Goal: Navigation & Orientation: Understand site structure

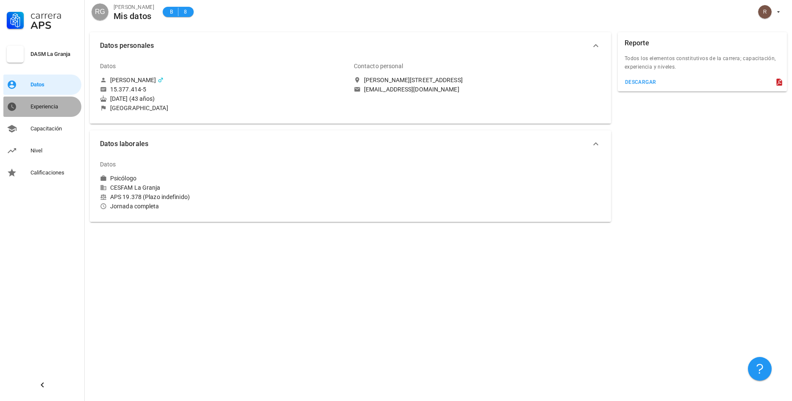
click at [46, 106] on div "Experiencia" at bounding box center [54, 106] width 47 height 7
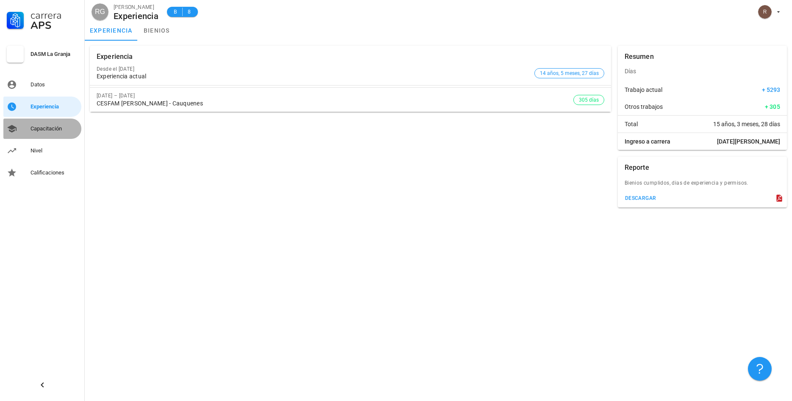
click at [45, 131] on div "Capacitación" at bounding box center [54, 128] width 47 height 7
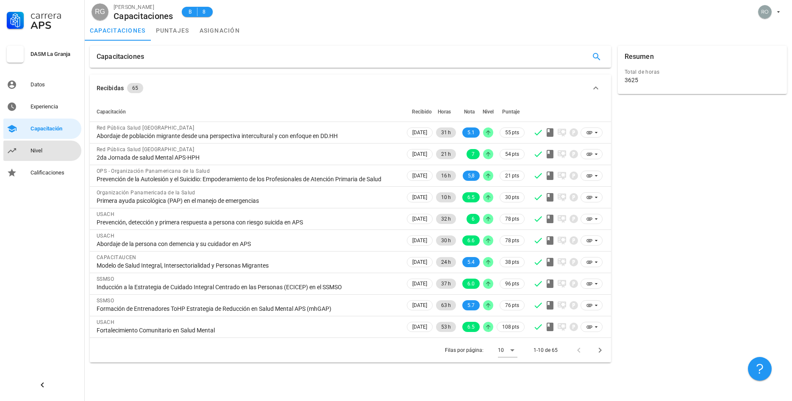
click at [43, 150] on div "Nivel" at bounding box center [54, 150] width 47 height 7
